Goal: Transaction & Acquisition: Book appointment/travel/reservation

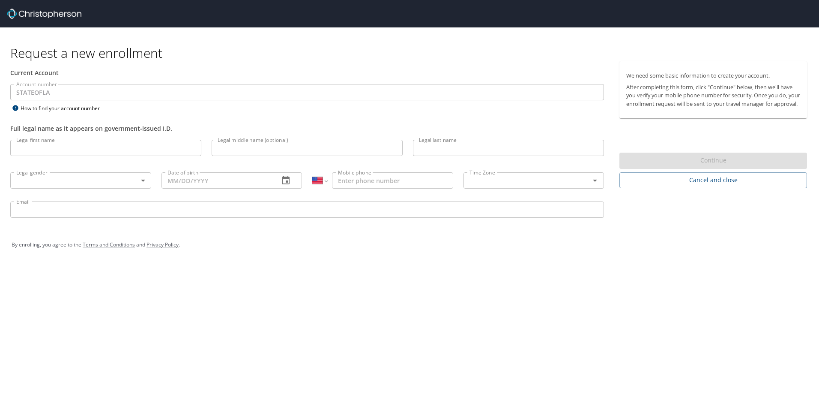
select select "US"
click at [54, 151] on input "Legal first name" at bounding box center [105, 148] width 191 height 16
type input "Alissa"
click at [458, 150] on input "Legal last name" at bounding box center [508, 148] width 191 height 16
type input "Ice"
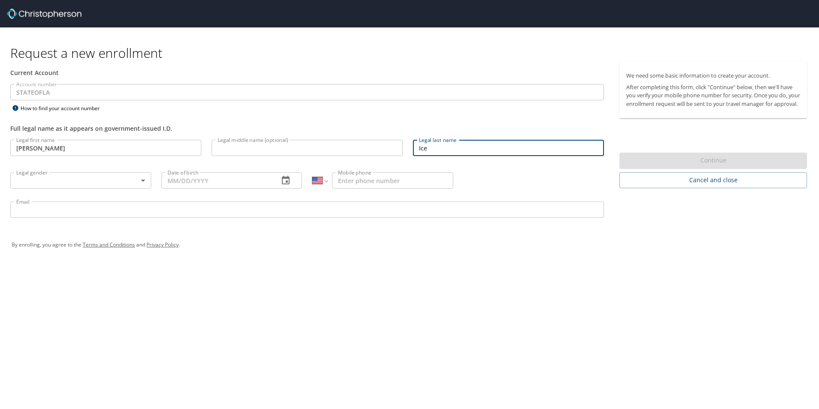
click at [63, 180] on body "Request a new enrollment Current Account Account number STATEOFLA Account numbe…" at bounding box center [409, 204] width 819 height 409
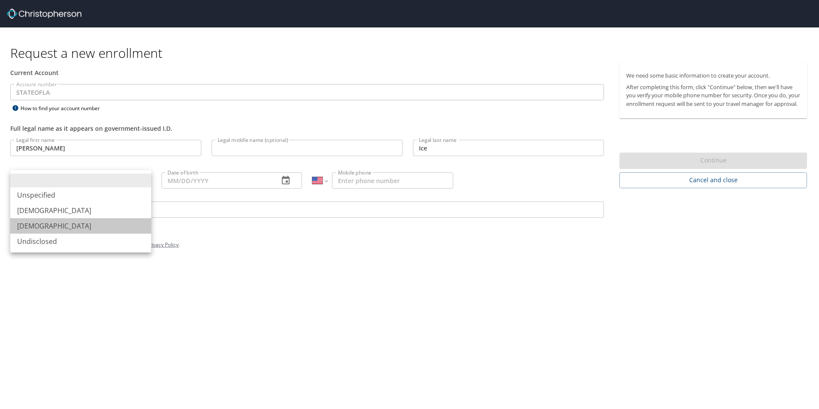
click at [51, 228] on li "[DEMOGRAPHIC_DATA]" at bounding box center [80, 225] width 141 height 15
type input "[DEMOGRAPHIC_DATA]"
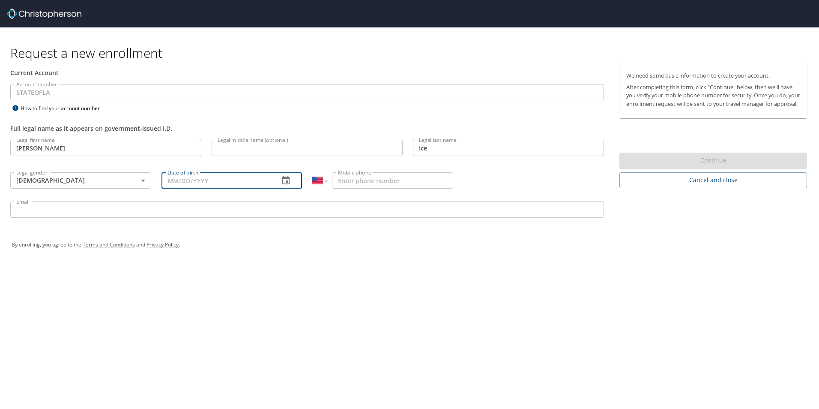
click at [214, 174] on input "Date of birth" at bounding box center [217, 180] width 111 height 16
drag, startPoint x: 177, startPoint y: 180, endPoint x: 153, endPoint y: 180, distance: 24.0
click at [153, 180] on div "Legal first name Alissa Legal first name Legal middle name (optional) Legal mid…" at bounding box center [307, 180] width 604 height 91
type input "12/03/1992"
click at [451, 286] on div "Request a new enrollment Current Account Account number STATEOFLA Account numbe…" at bounding box center [409, 204] width 819 height 409
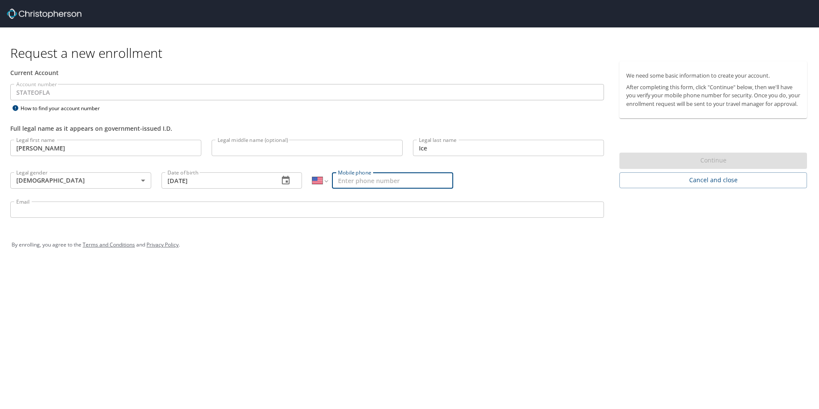
click at [351, 177] on input "Mobile phone" at bounding box center [392, 180] width 121 height 16
type input "(567) 208-7842"
click at [609, 300] on div "Request a new enrollment Current Account Account number STATEOFLA Account numbe…" at bounding box center [409, 204] width 819 height 409
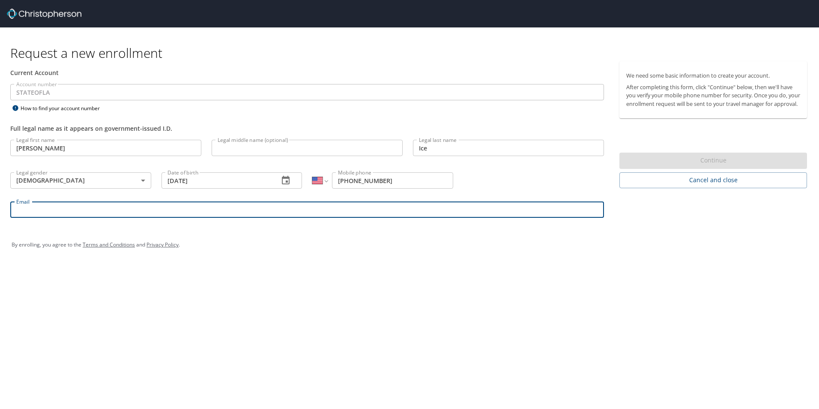
click at [93, 215] on input "Email" at bounding box center [307, 209] width 594 height 16
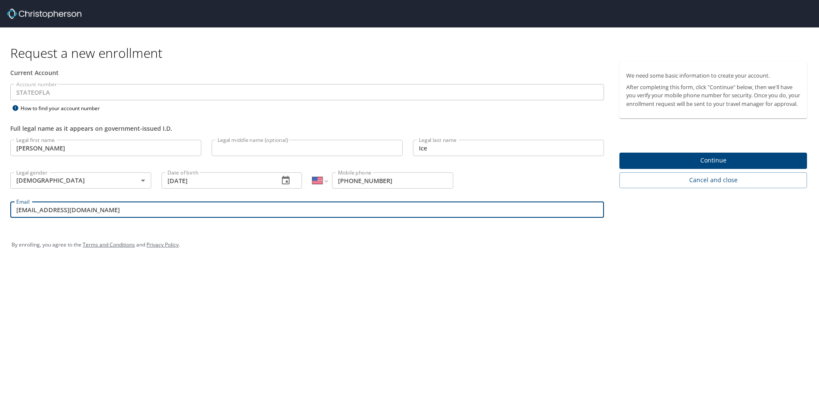
type input "aice@lsuhsc.edu"
click at [357, 270] on div "Request a new enrollment Current Account Account number STATEOFLA Account numbe…" at bounding box center [409, 204] width 819 height 409
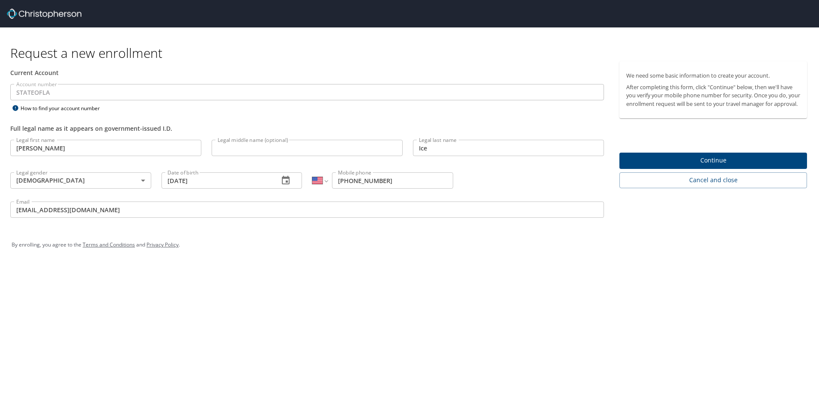
click at [697, 166] on span "Continue" at bounding box center [713, 160] width 174 height 11
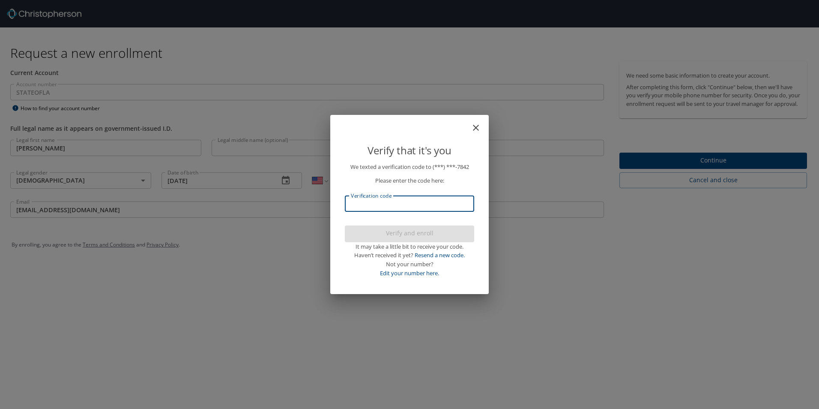
click at [373, 201] on input "Verification code" at bounding box center [409, 203] width 129 height 16
type input "565694"
click at [416, 237] on span "Verify and enroll" at bounding box center [410, 233] width 116 height 11
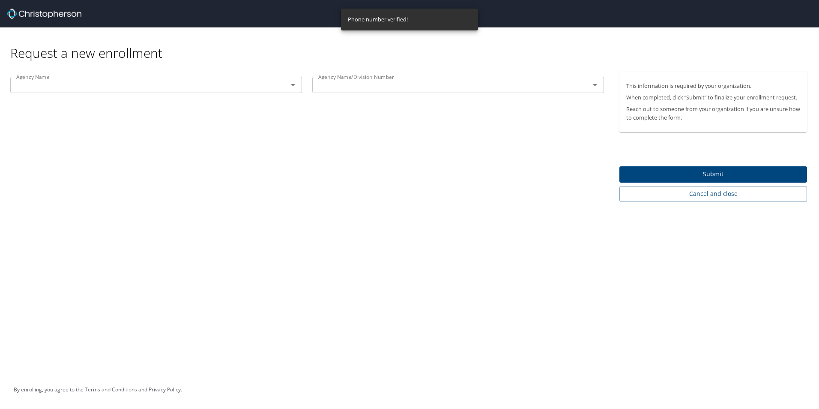
click at [727, 174] on span "Submit" at bounding box center [713, 174] width 174 height 11
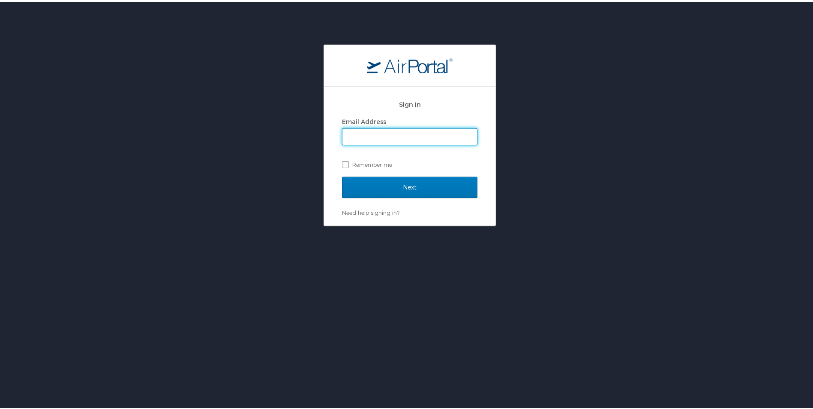
click at [381, 140] on input "Email Address" at bounding box center [409, 135] width 135 height 16
type input "[EMAIL_ADDRESS][DOMAIN_NAME]"
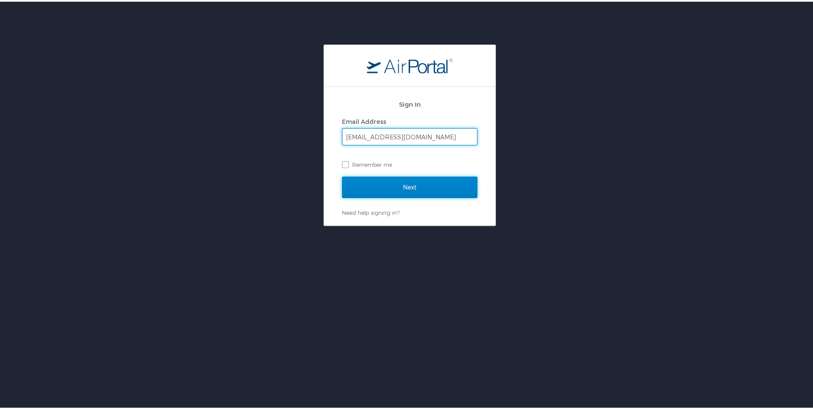
click at [366, 188] on input "Next" at bounding box center [409, 185] width 135 height 21
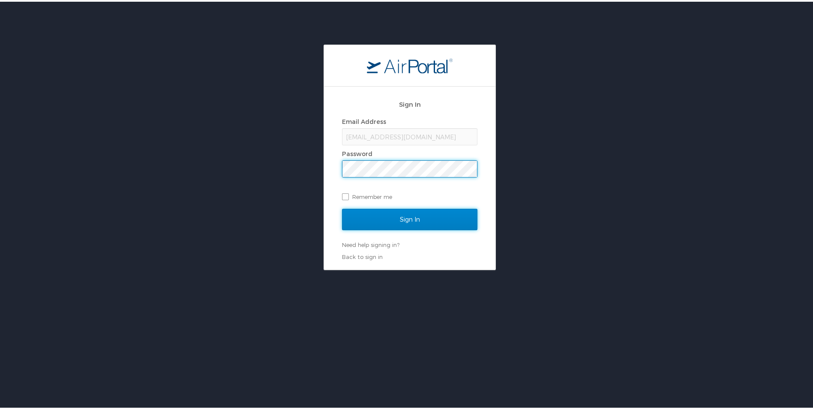
drag, startPoint x: 377, startPoint y: 211, endPoint x: 380, endPoint y: 200, distance: 11.8
click at [377, 211] on input "Sign In" at bounding box center [409, 217] width 135 height 21
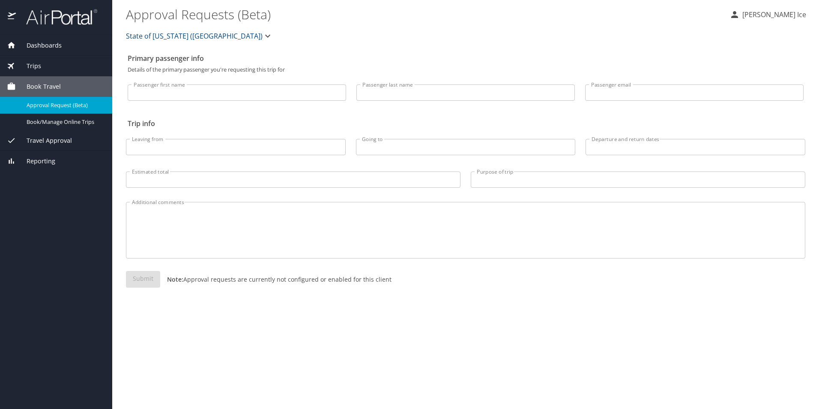
select select "US"
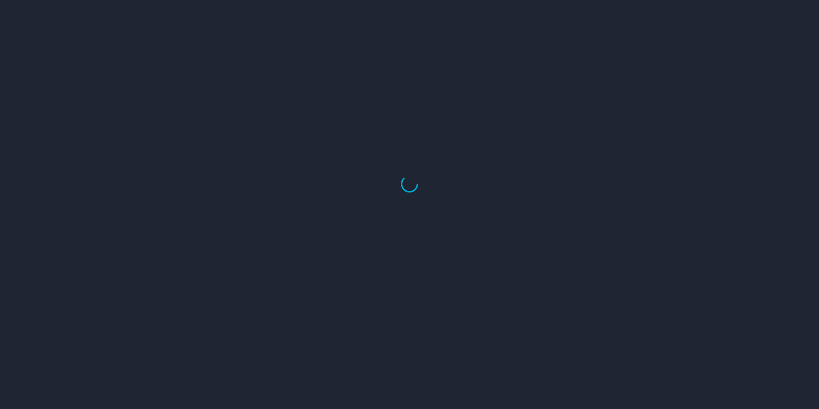
select select "US"
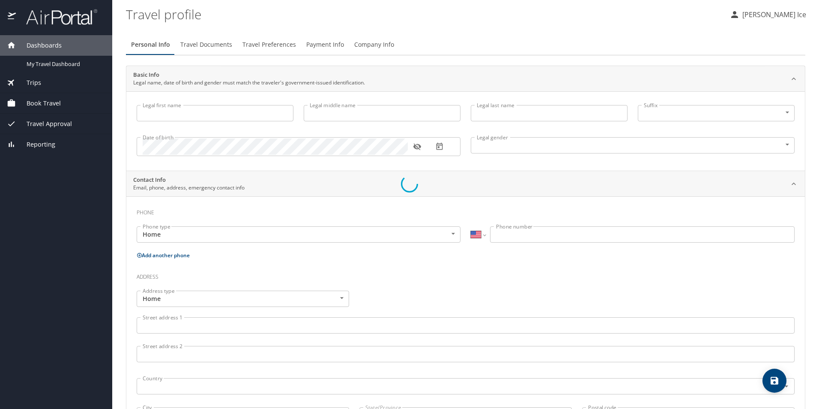
select select "US"
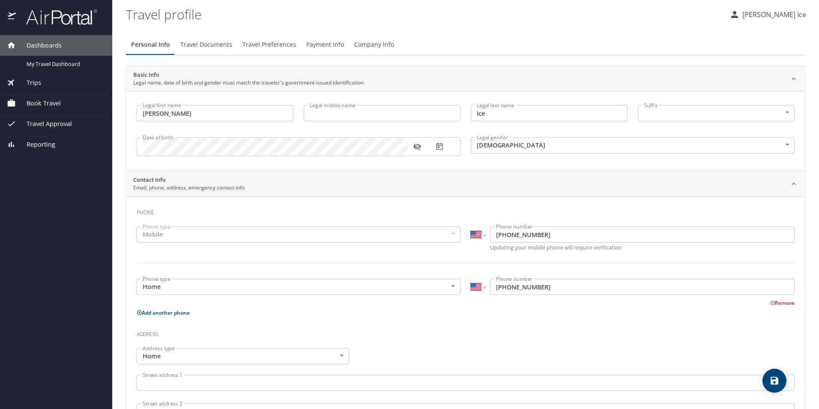
type input "[PERSON_NAME]"
type input "Ice"
type input "[DEMOGRAPHIC_DATA]"
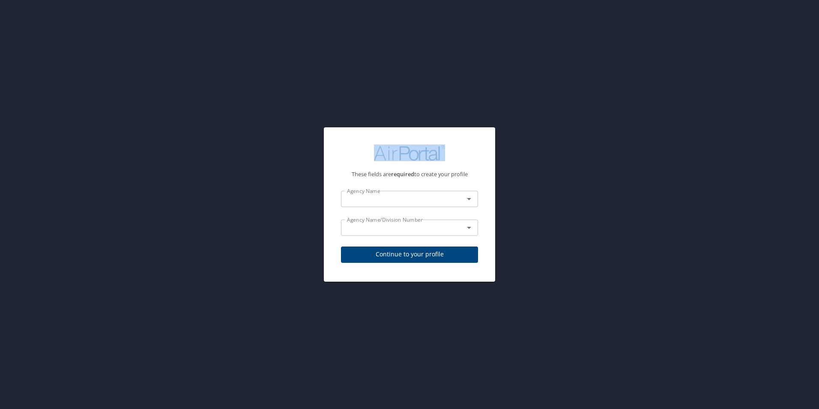
click at [473, 199] on icon "Open" at bounding box center [469, 199] width 10 height 10
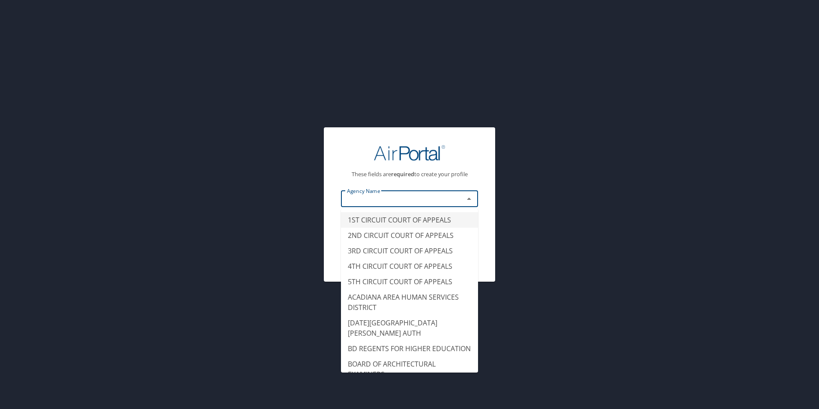
click at [491, 192] on div "These fields are required to create your profile Agency Name Agency Name Agency…" at bounding box center [409, 204] width 171 height 154
type input "1ST CIRCUIT COURT OF APPEALS"
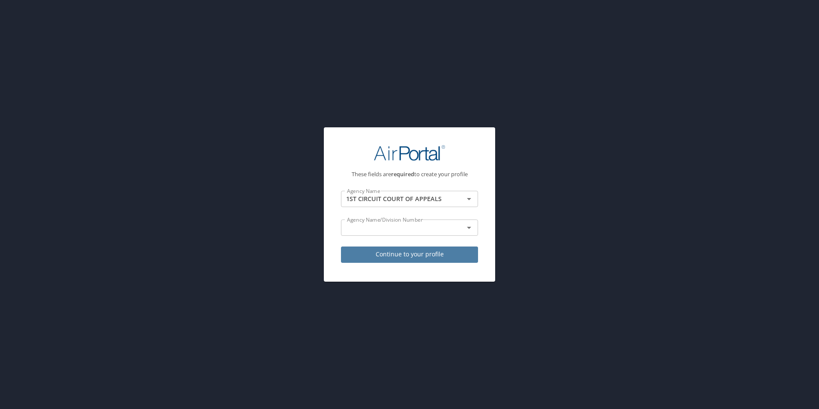
click at [416, 253] on span "Continue to your profile" at bounding box center [409, 254] width 123 height 11
click at [469, 197] on div at bounding box center [409, 183] width 819 height 449
select select "US"
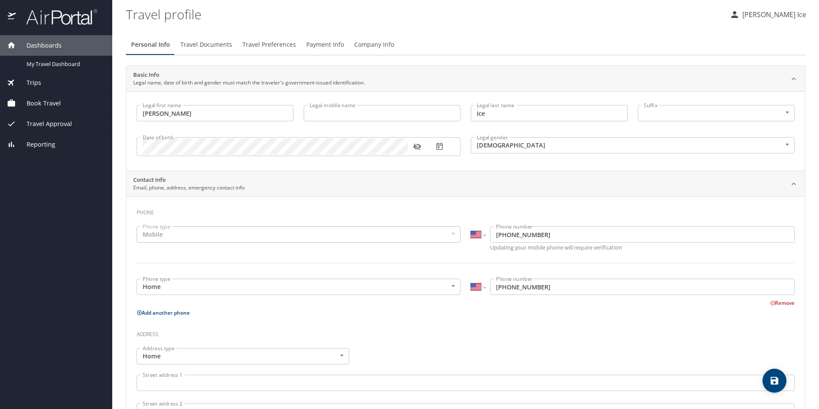
click at [53, 105] on span "Book Travel" at bounding box center [38, 103] width 45 height 9
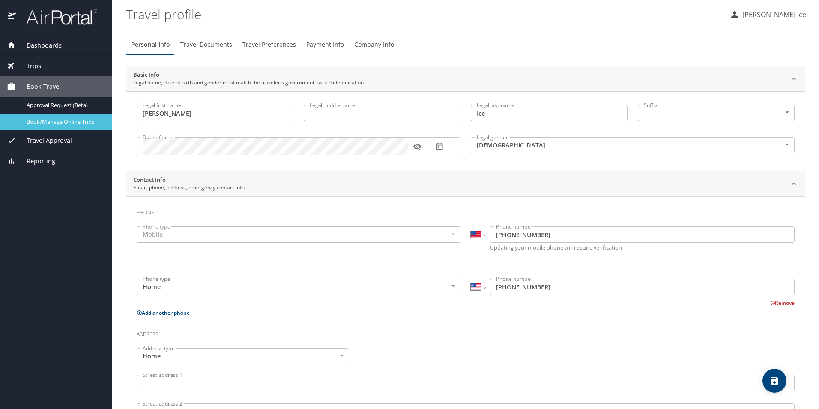
click at [74, 121] on span "Book/Manage Online Trips" at bounding box center [64, 122] width 75 height 8
click at [63, 144] on span "Travel Approval" at bounding box center [44, 140] width 56 height 9
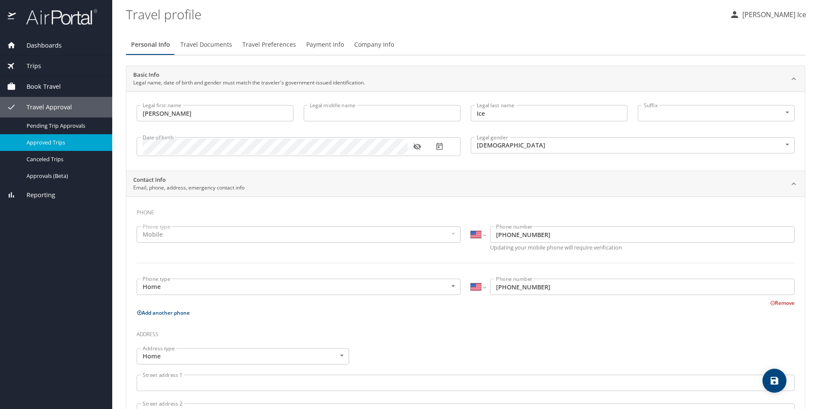
click at [83, 144] on span "Approved Trips" at bounding box center [64, 142] width 75 height 8
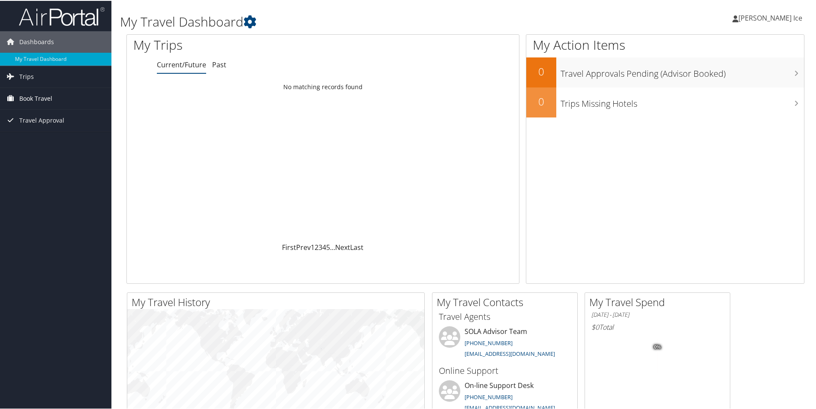
click at [36, 98] on span "Book Travel" at bounding box center [35, 97] width 33 height 21
click at [75, 113] on link "Agent Booking Request" at bounding box center [55, 114] width 111 height 13
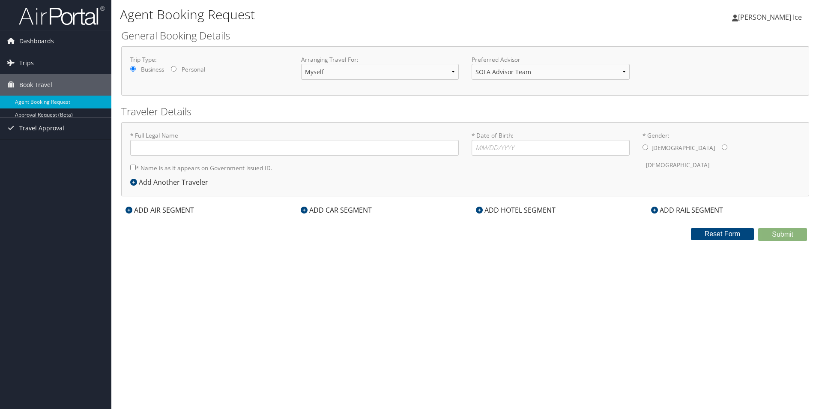
type input "[PERSON_NAME] Ice"
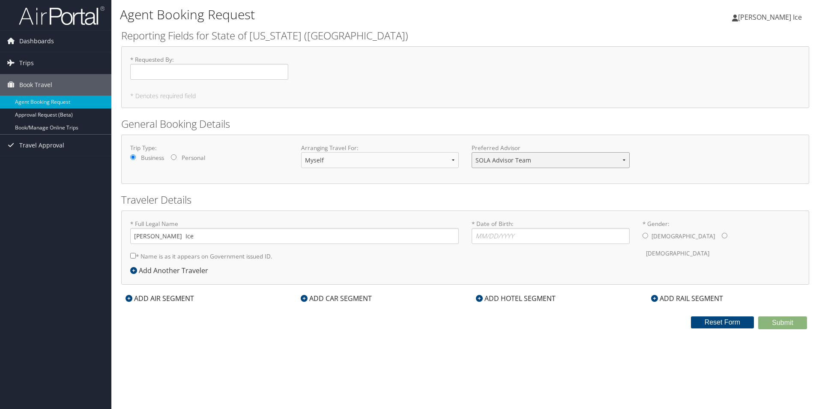
click at [539, 164] on select "SOLA Advisor Team" at bounding box center [551, 160] width 158 height 16
click at [472, 152] on select "SOLA Advisor Team" at bounding box center [551, 160] width 158 height 16
click at [491, 234] on input "* Date of Birth: Invalid Date" at bounding box center [551, 236] width 158 height 16
click at [491, 239] on input "* Date of Birth: Invalid Date" at bounding box center [551, 236] width 158 height 16
type input "12/03/1992"
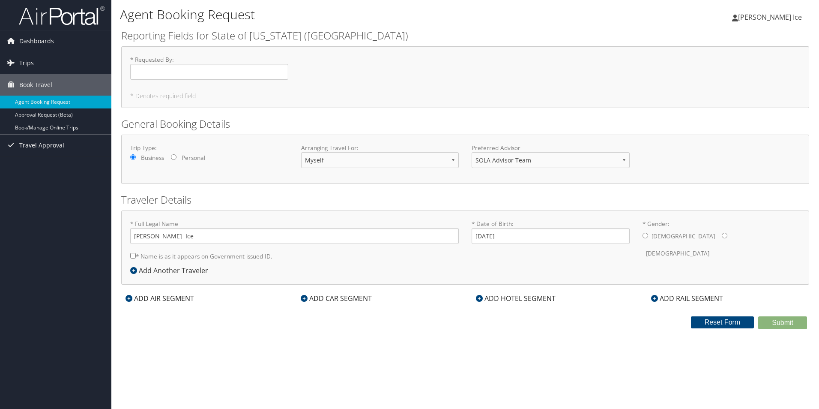
click at [676, 232] on div "Male Female" at bounding box center [722, 244] width 158 height 33
click at [722, 236] on input "* Gender: Male Female" at bounding box center [725, 236] width 6 height 6
radio input "true"
click at [192, 334] on div "Agent Booking Request Alissa Ice Alissa Ice My Settings Travel Agency Contacts …" at bounding box center [465, 204] width 708 height 409
click at [132, 255] on input "* Name is as it appears on Government issued ID." at bounding box center [133, 256] width 6 height 6
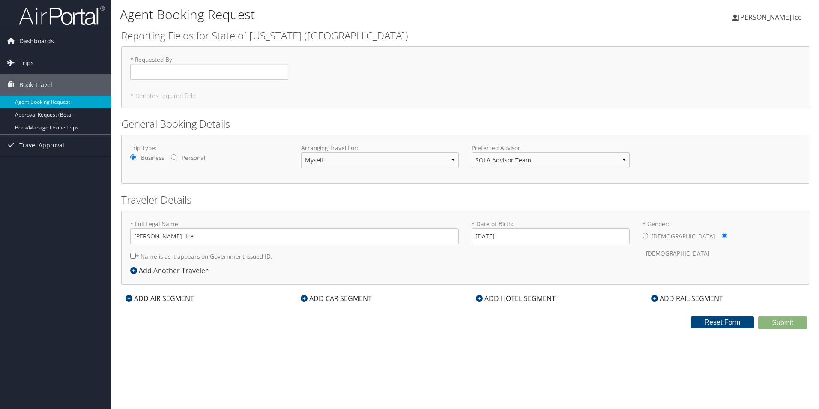
checkbox input "true"
click at [152, 236] on input "Alissa Ice" at bounding box center [294, 236] width 329 height 16
type input "Alissa Angelica Ice"
click at [709, 361] on div "Agent Booking Request Alissa Ice Alissa Ice My Settings Travel Agency Contacts …" at bounding box center [465, 204] width 708 height 409
drag, startPoint x: 155, startPoint y: 78, endPoint x: 176, endPoint y: 75, distance: 20.7
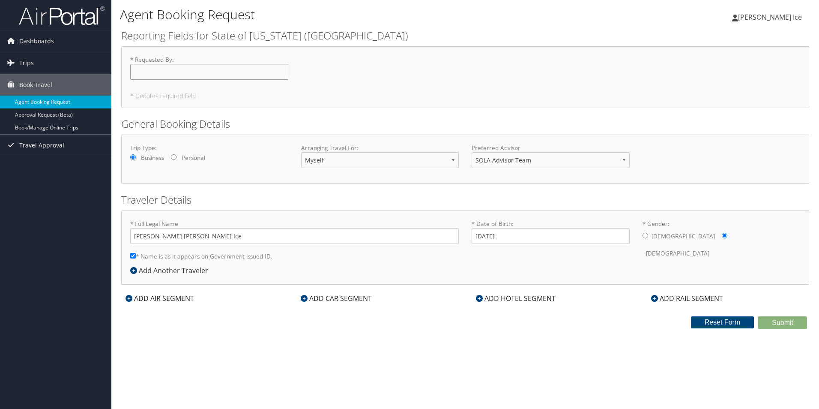
click at [160, 78] on input "* Requested By : Required" at bounding box center [209, 72] width 158 height 16
type input "LSU"
drag, startPoint x: 602, startPoint y: 393, endPoint x: 613, endPoint y: 365, distance: 29.6
click at [600, 388] on div "Agent Booking Request Alissa Ice Alissa Ice My Settings Travel Agency Contacts …" at bounding box center [465, 204] width 708 height 409
click at [709, 233] on div "Male Female" at bounding box center [722, 244] width 158 height 33
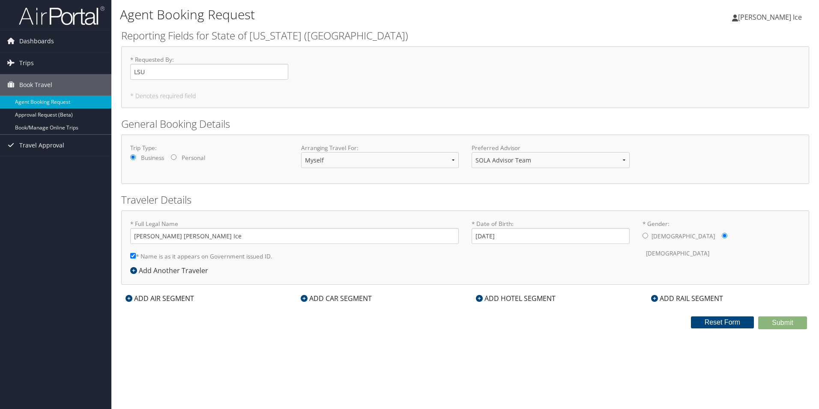
click at [175, 301] on div "ADD AIR SEGMENT" at bounding box center [159, 298] width 77 height 10
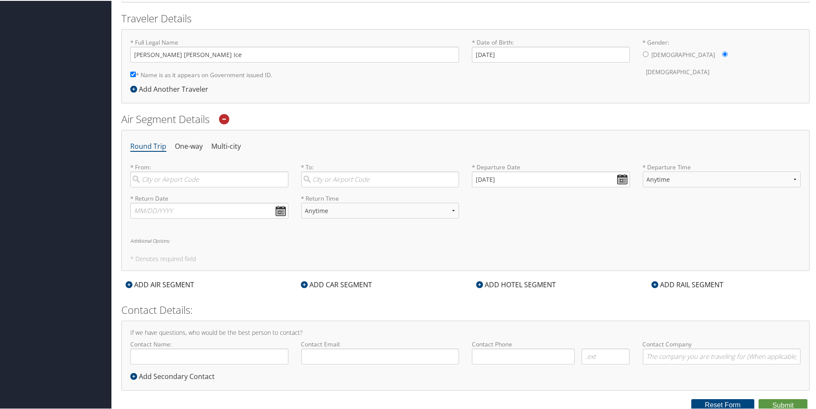
scroll to position [184, 0]
click at [200, 179] on input "search" at bounding box center [209, 176] width 158 height 16
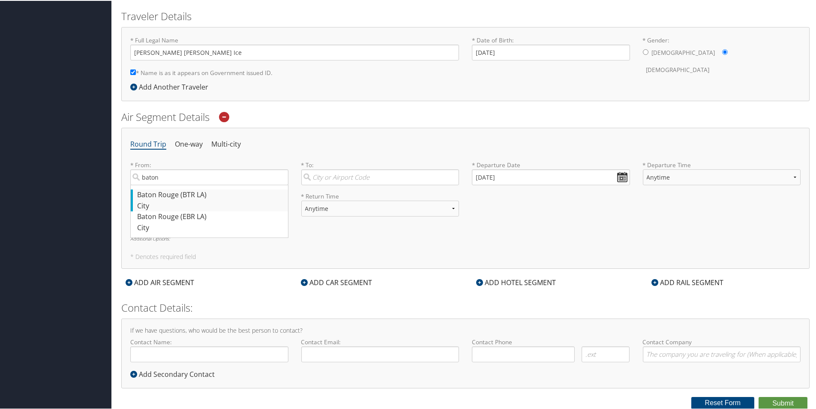
click at [231, 197] on div "Baton Rouge (BTR LA)" at bounding box center [210, 194] width 147 height 11
click at [231, 184] on input "baton" at bounding box center [209, 176] width 158 height 16
type input "Baton Rouge (BTR LA)"
click at [336, 179] on input "search" at bounding box center [380, 176] width 158 height 16
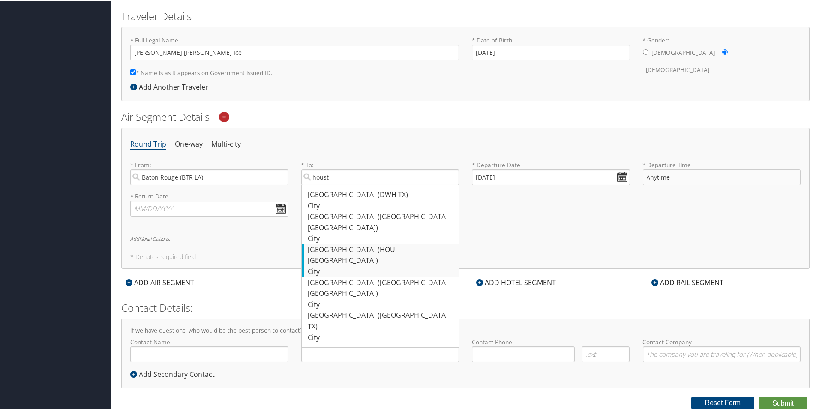
click at [402, 265] on div "City" at bounding box center [381, 270] width 147 height 11
click at [402, 184] on input "houst" at bounding box center [380, 176] width 158 height 16
type input "Houston (HOU TX)"
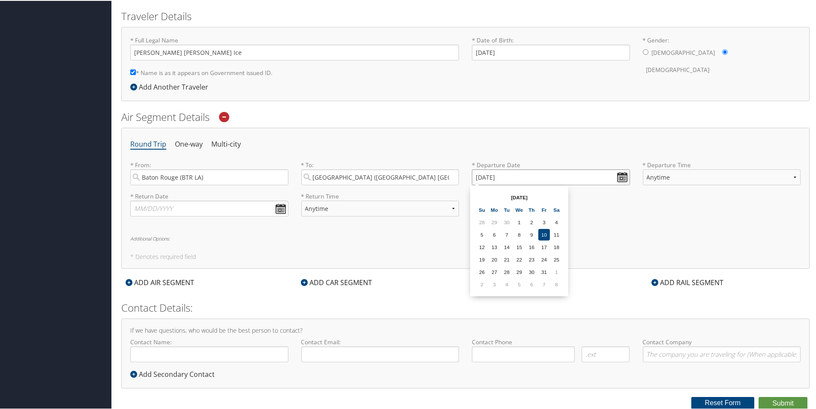
click at [621, 177] on input "10/10/2025" at bounding box center [551, 176] width 158 height 16
click at [520, 285] on td "5" at bounding box center [519, 284] width 12 height 12
type input "11/05/2025"
click at [757, 180] on select "Anytime Early Morning (5AM-7AM) Morning (7AM-12PM) Afternoon (12PM-5PM) Evening…" at bounding box center [722, 176] width 158 height 16
select select "12PM-5PM"
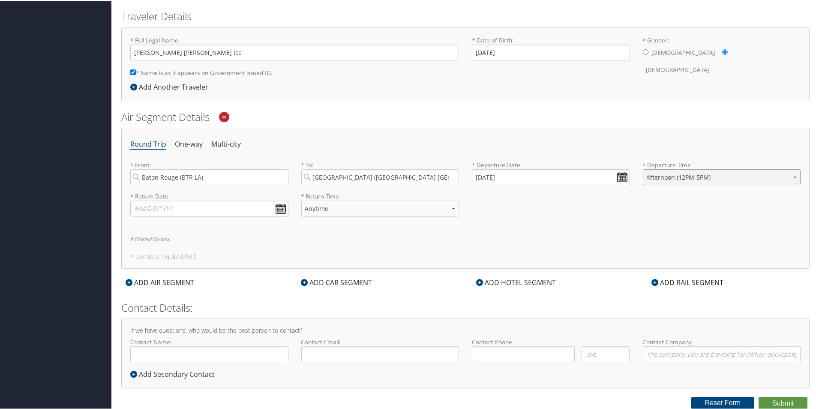
click at [643, 168] on select "Anytime Early Morning (5AM-7AM) Morning (7AM-12PM) Afternoon (12PM-5PM) Evening…" at bounding box center [722, 176] width 158 height 16
click at [275, 210] on input "text" at bounding box center [209, 208] width 158 height 16
click at [183, 227] on th "Oct 2025" at bounding box center [179, 228] width 61 height 12
click at [281, 204] on input "text" at bounding box center [209, 208] width 158 height 16
type input "11/09/2025"
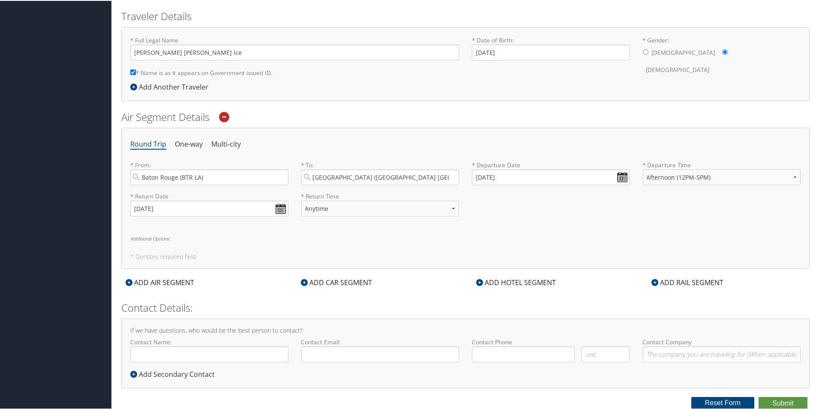
click at [280, 230] on div "Round Trip One-way Multi-city * From: Baton Rouge (BTR LA) Required * To: Houst…" at bounding box center [465, 197] width 688 height 141
click at [395, 205] on select "Anytime Early Morning (5AM-7AM) Morning (7AM-12PM) Afternoon (12PM-5PM) Evening…" at bounding box center [380, 208] width 158 height 16
select select "12PM-5PM"
click at [301, 200] on select "Anytime Early Morning (5AM-7AM) Morning (7AM-12PM) Afternoon (12PM-5PM) Evening…" at bounding box center [380, 208] width 158 height 16
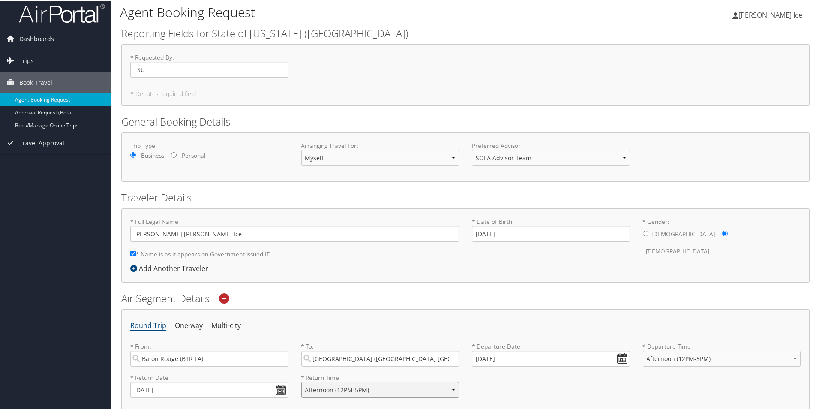
scroll to position [0, 0]
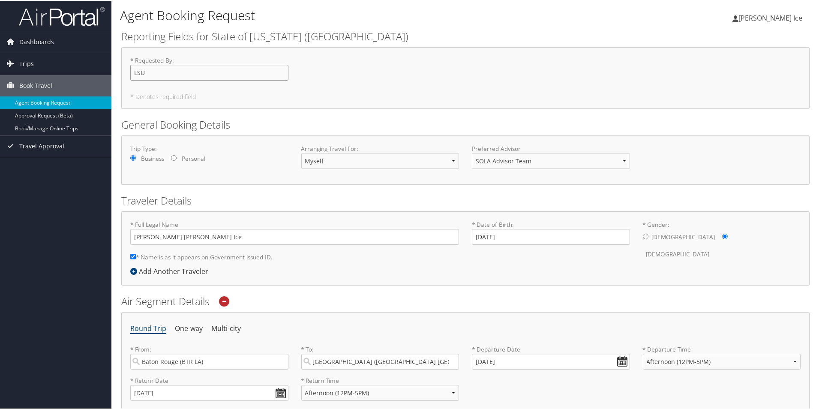
click at [154, 72] on input "LSU" at bounding box center [209, 72] width 158 height 16
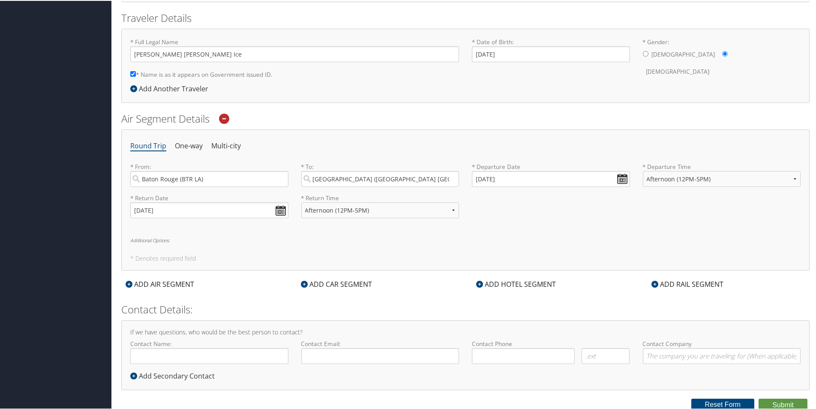
scroll to position [184, 0]
type input "LSUHSC"
click at [790, 403] on button "Submit" at bounding box center [782, 402] width 49 height 13
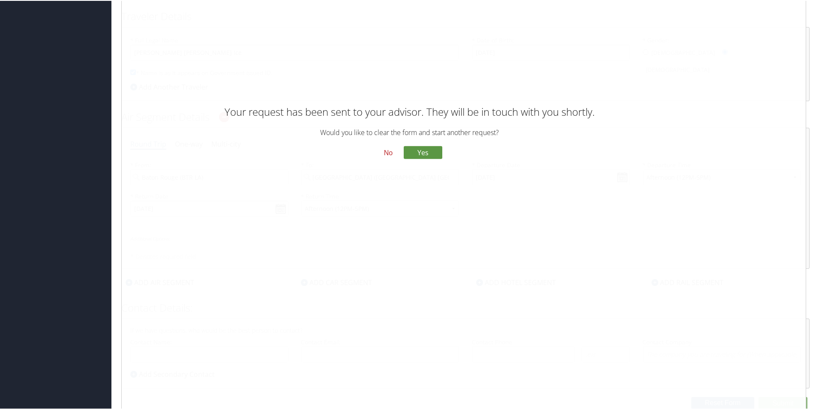
click at [387, 153] on button "No" at bounding box center [388, 152] width 22 height 15
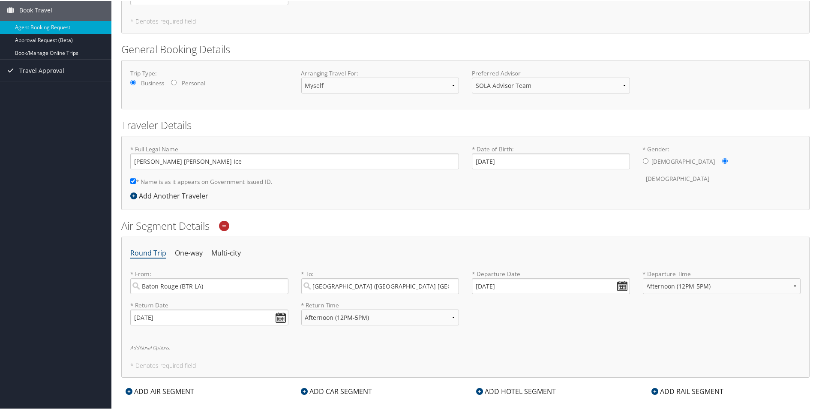
scroll to position [0, 0]
